Goal: Understand process/instructions

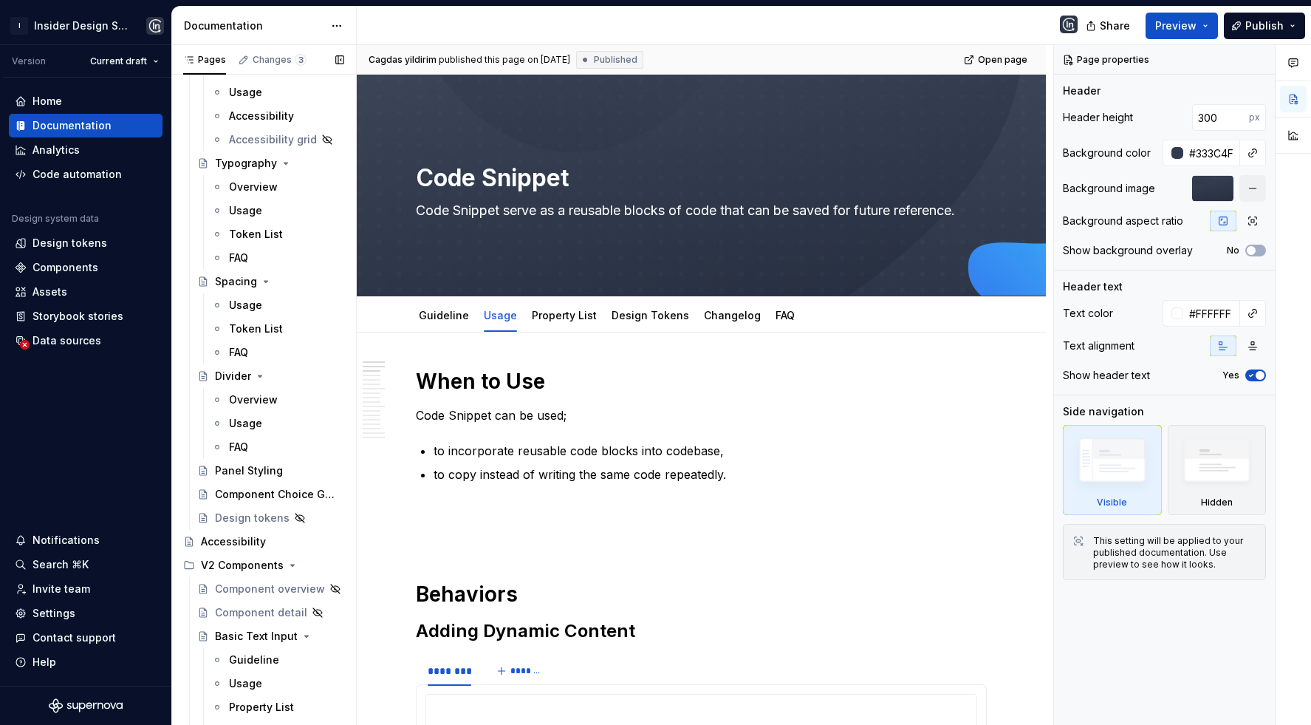
scroll to position [938, 0]
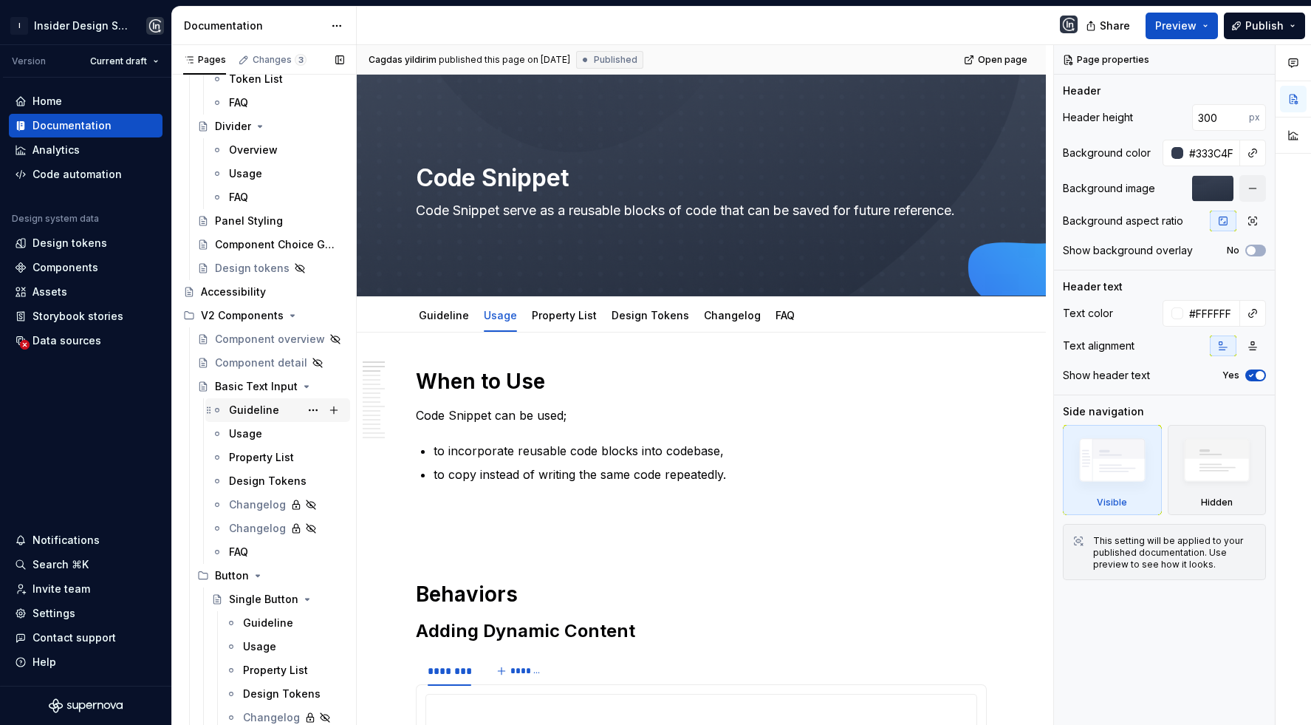
click at [252, 409] on div "Guideline" at bounding box center [254, 410] width 50 height 15
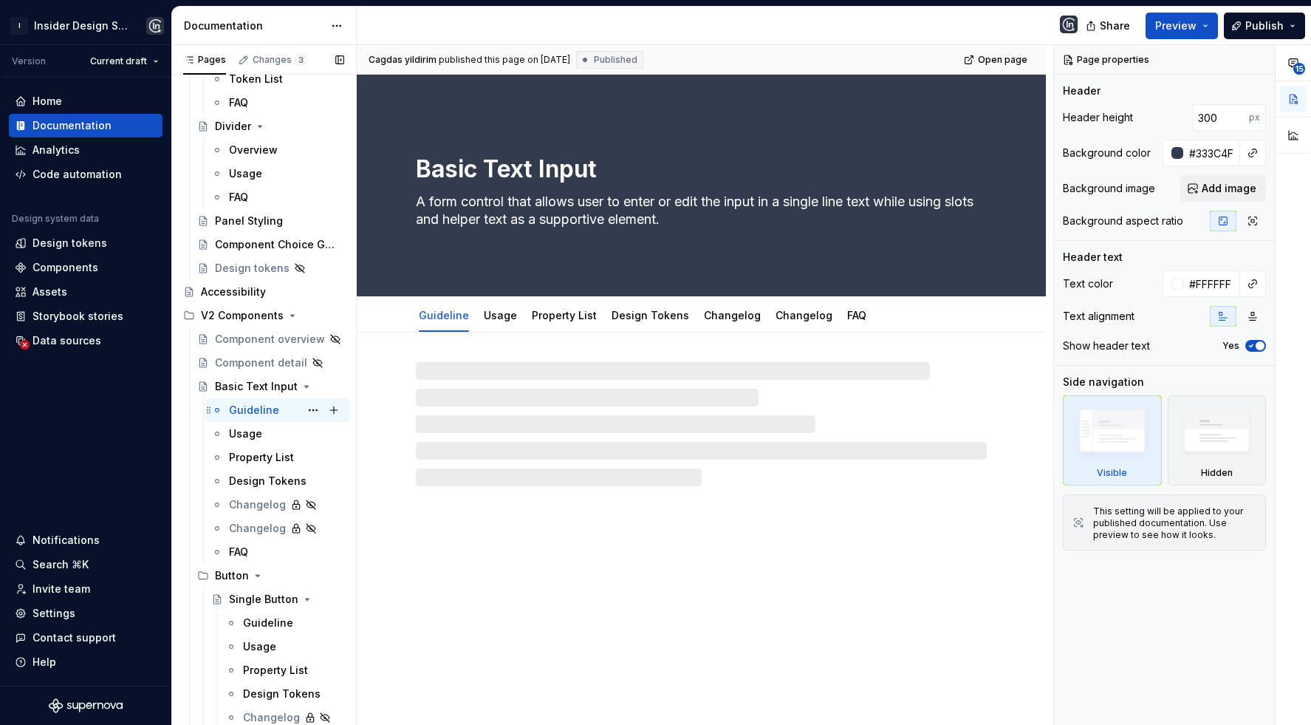
click at [252, 409] on div "Guideline" at bounding box center [254, 410] width 50 height 15
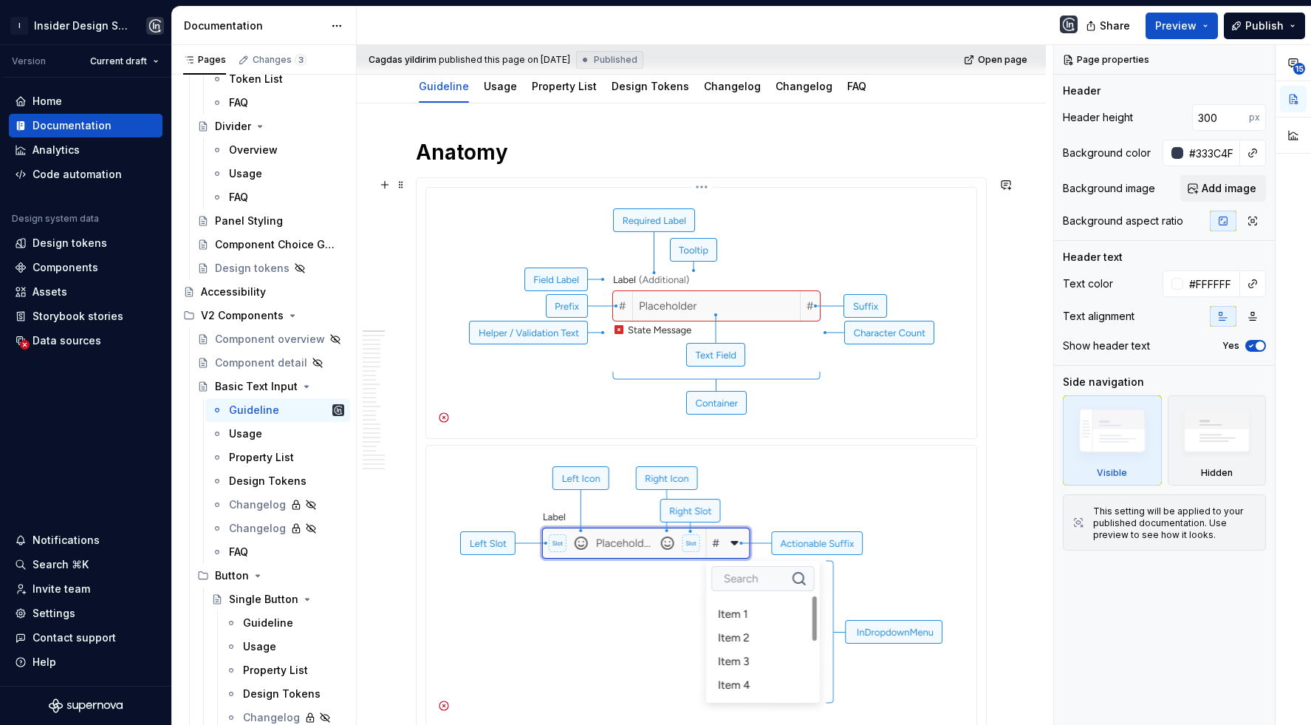
click at [603, 270] on img at bounding box center [701, 312] width 495 height 236
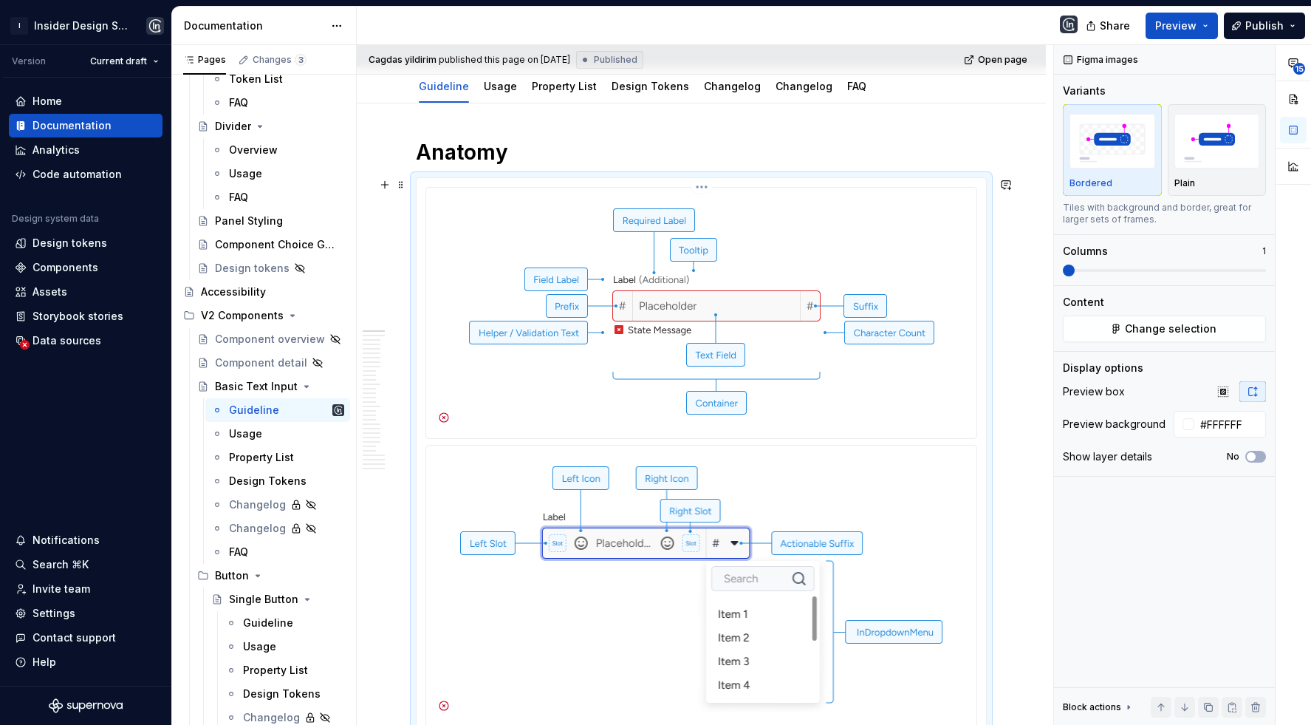
scroll to position [281, 0]
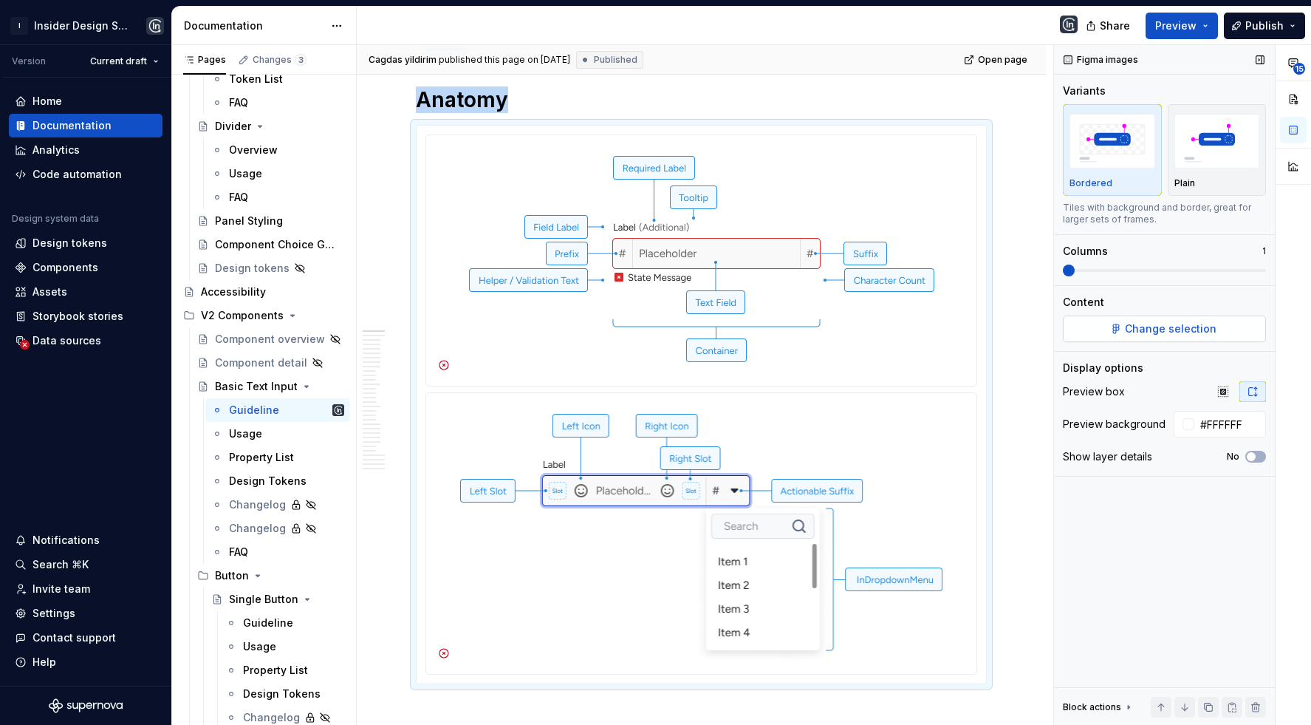
click at [1146, 326] on span "Change selection" at bounding box center [1171, 328] width 92 height 15
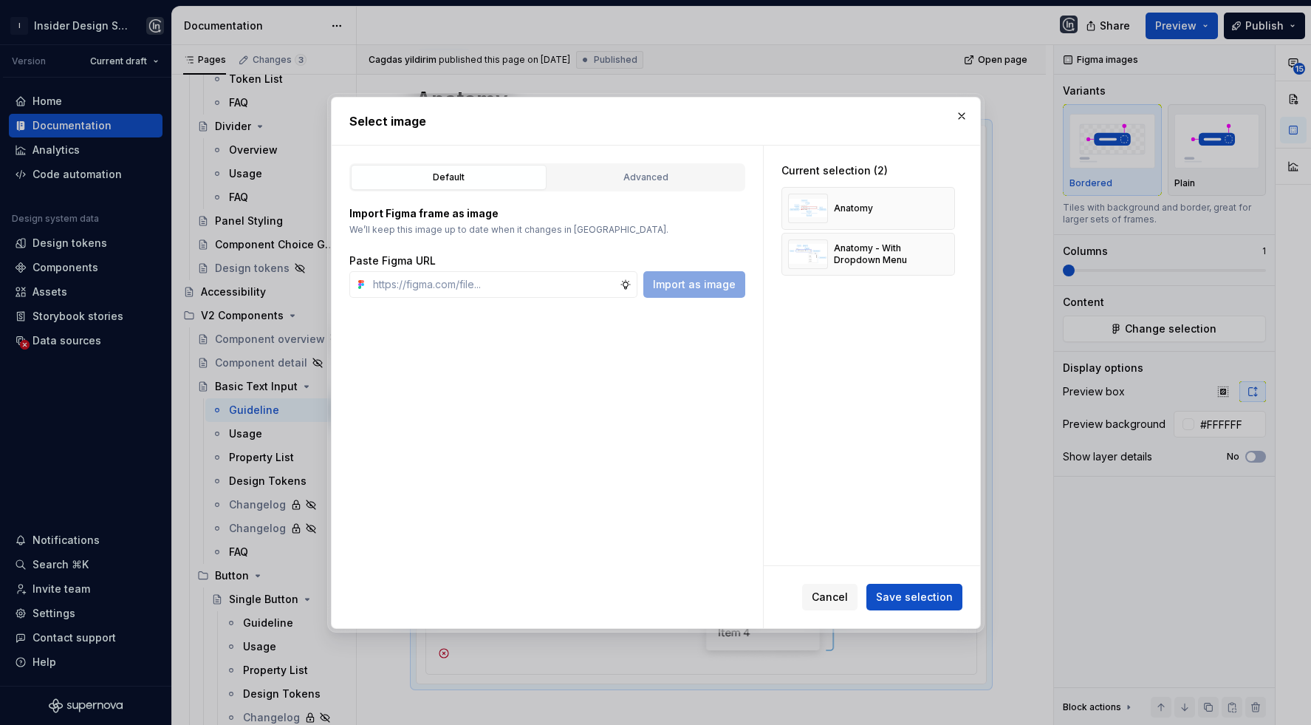
click at [668, 202] on div "Import Figma frame as image We’ll keep this image up to date when it changes in…" at bounding box center [547, 244] width 396 height 106
click at [663, 170] on div "Advanced" at bounding box center [645, 177] width 185 height 15
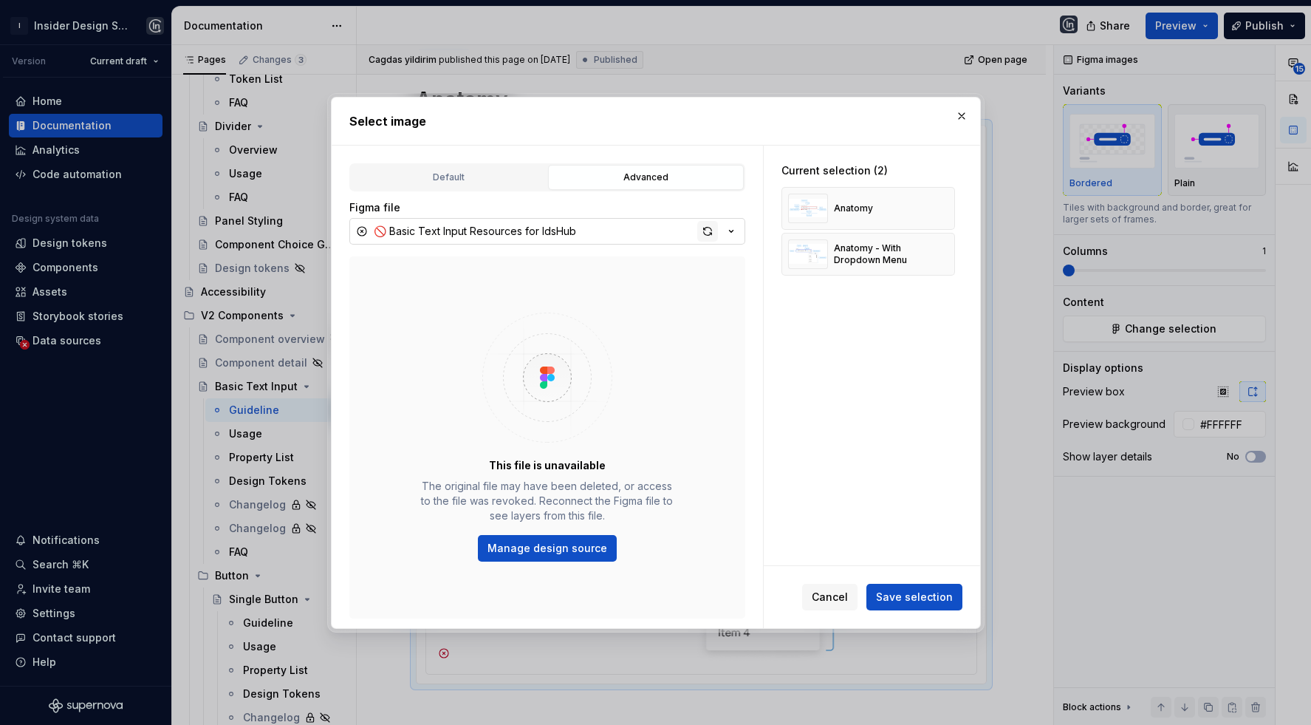
click at [709, 230] on div "button" at bounding box center [707, 231] width 21 height 21
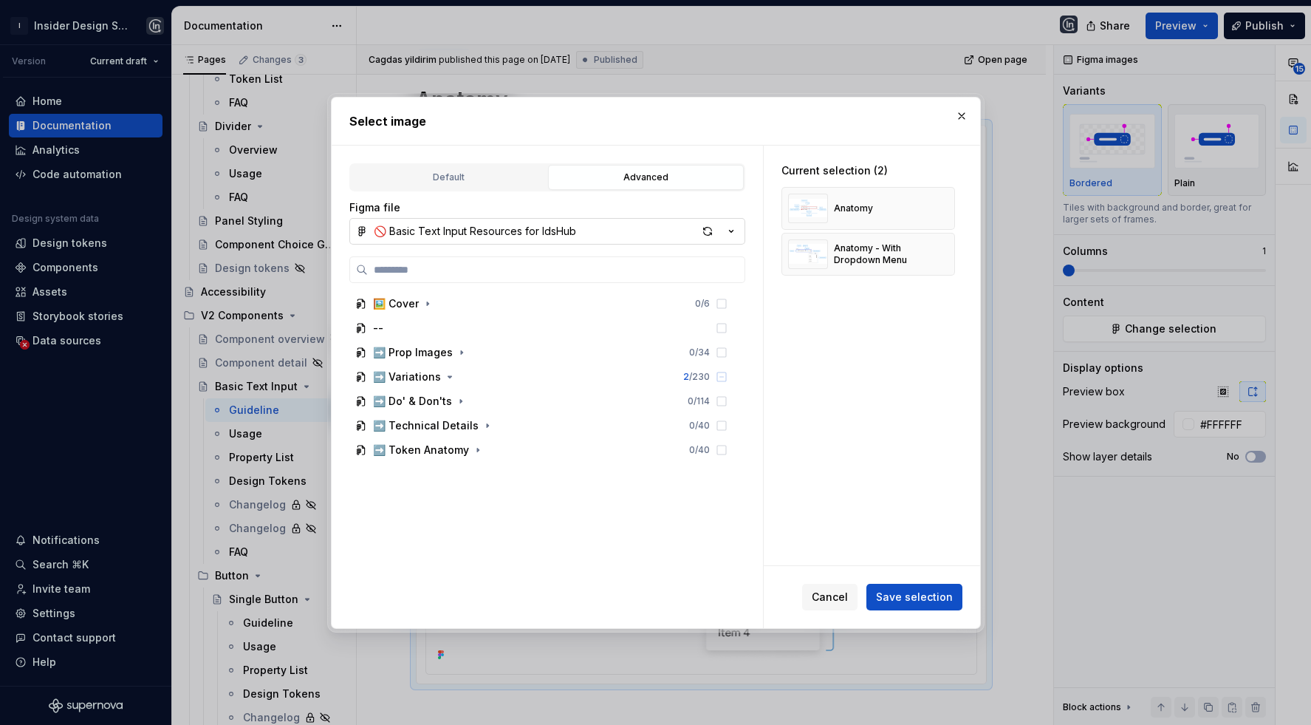
click at [902, 623] on div "Cancel Save selection" at bounding box center [872, 597] width 216 height 62
click at [905, 603] on span "Save selection" at bounding box center [914, 596] width 77 height 15
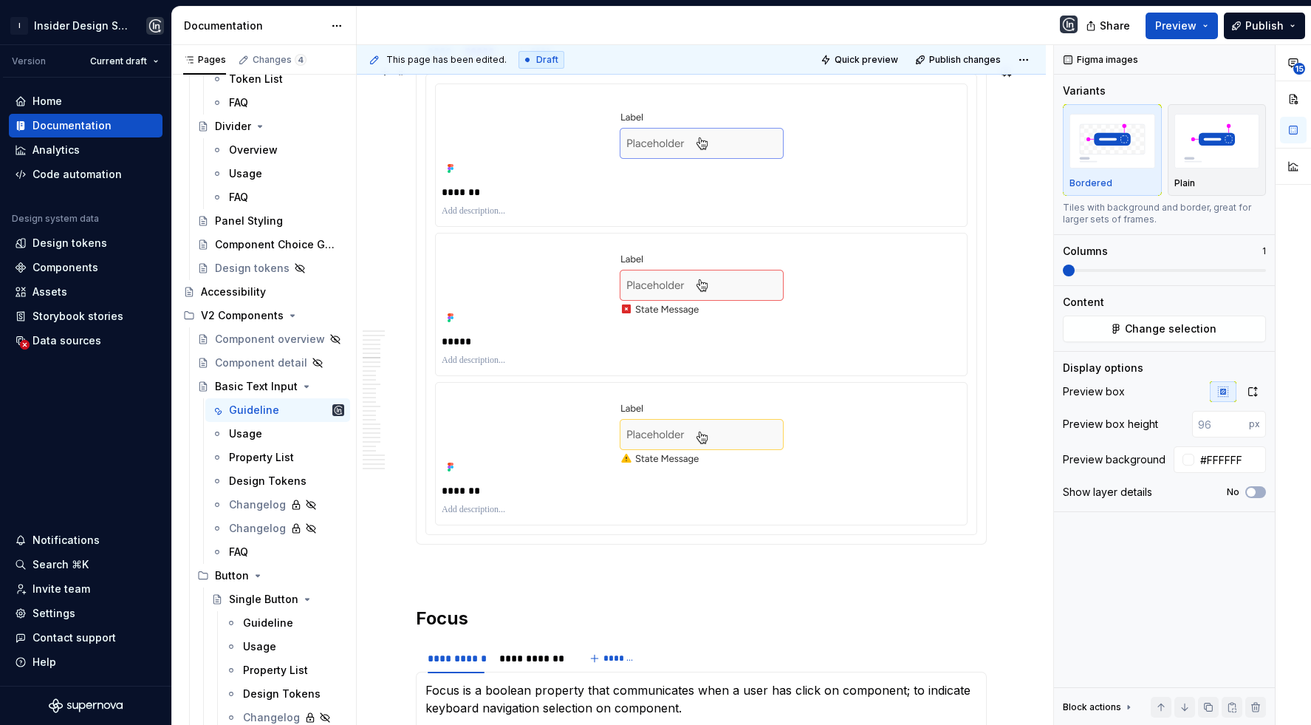
scroll to position [2364, 0]
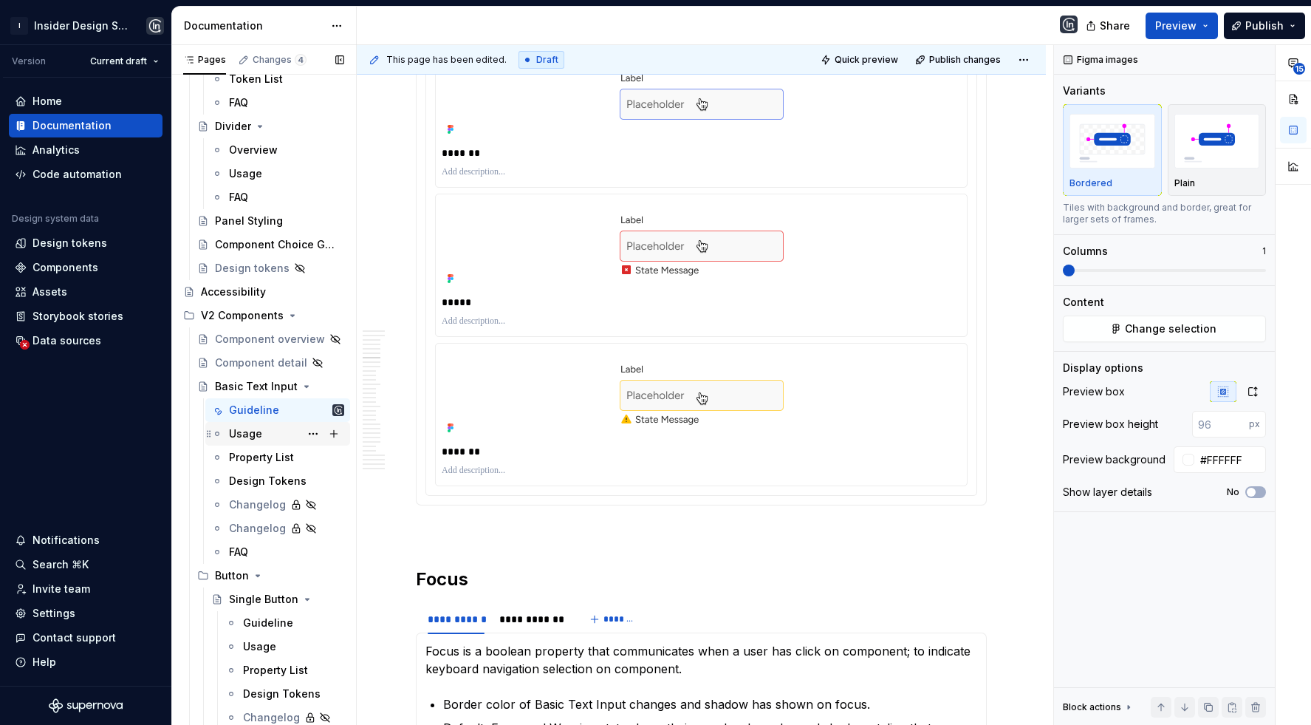
click at [256, 434] on div "Usage" at bounding box center [245, 433] width 33 height 15
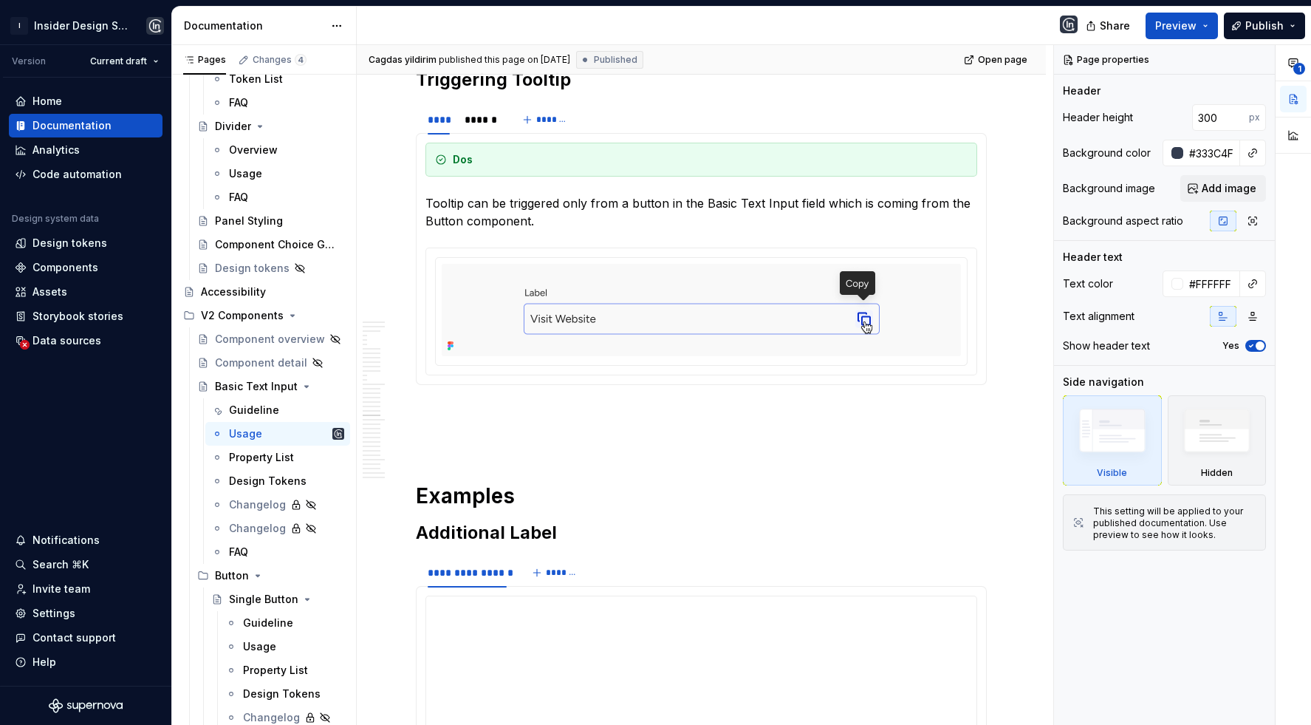
scroll to position [5150, 0]
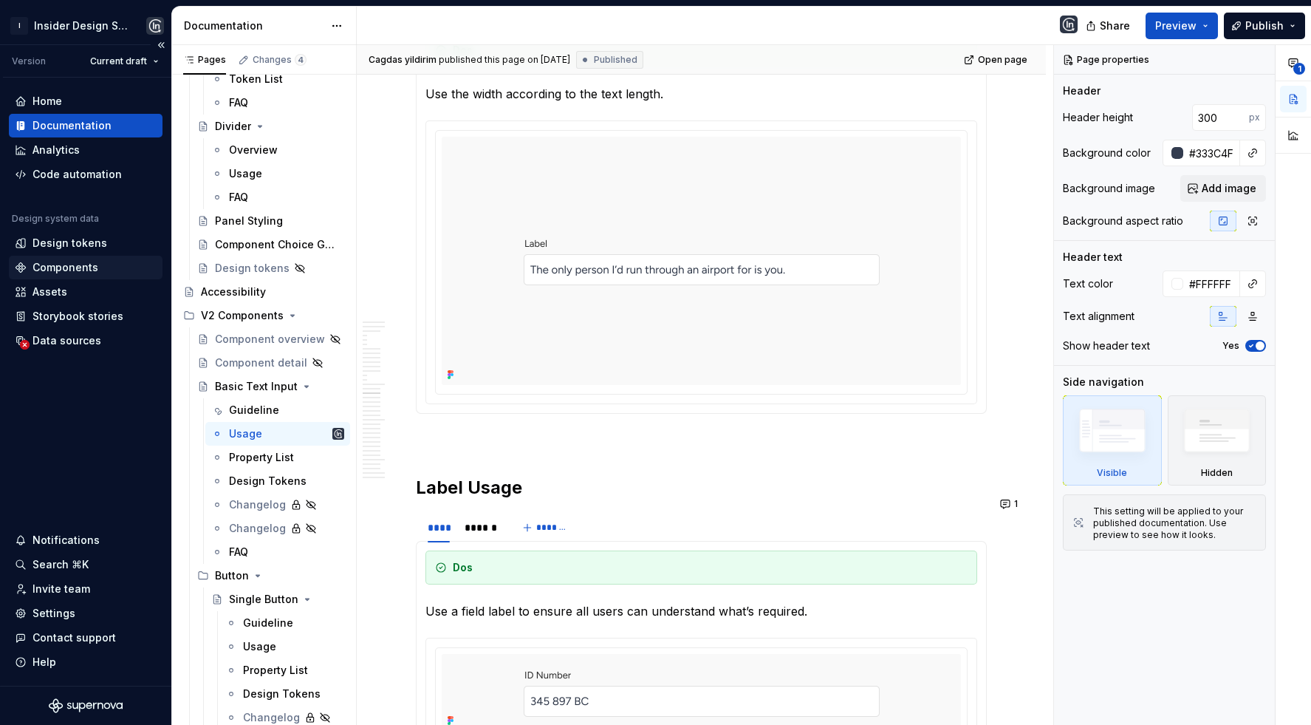
type textarea "*"
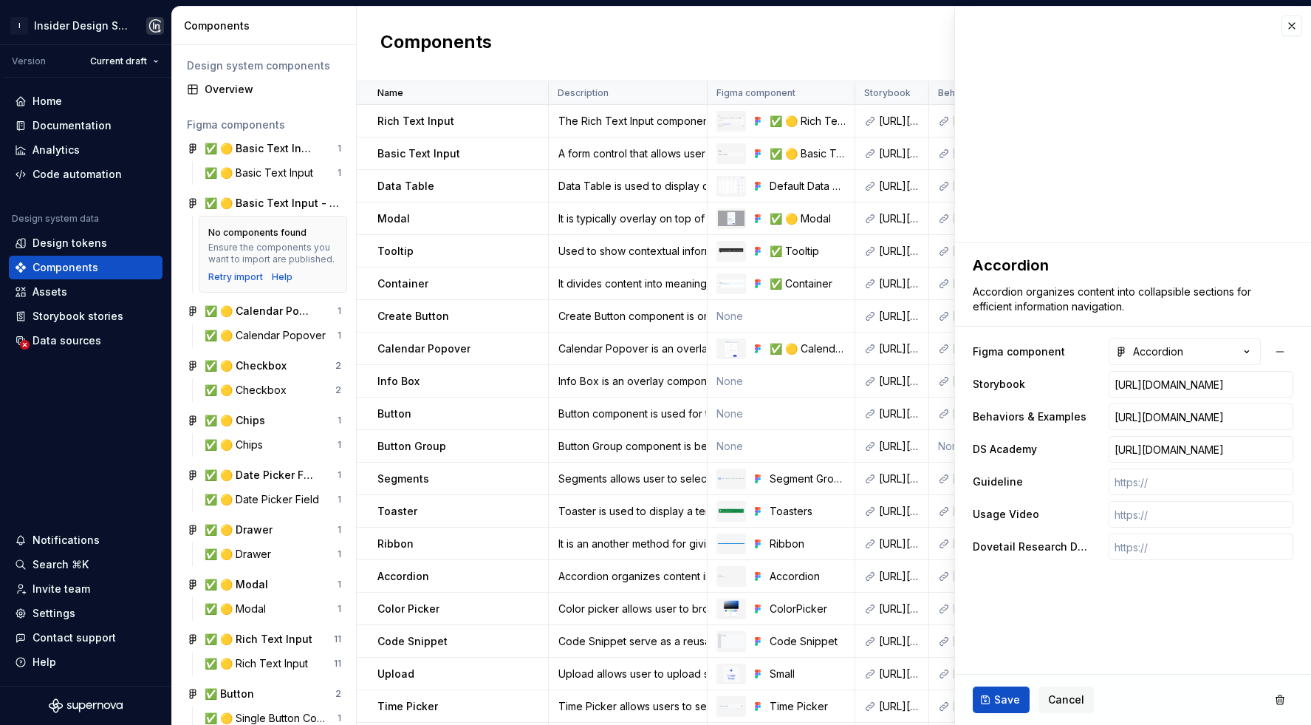
type textarea "*"
